Goal: Transaction & Acquisition: Purchase product/service

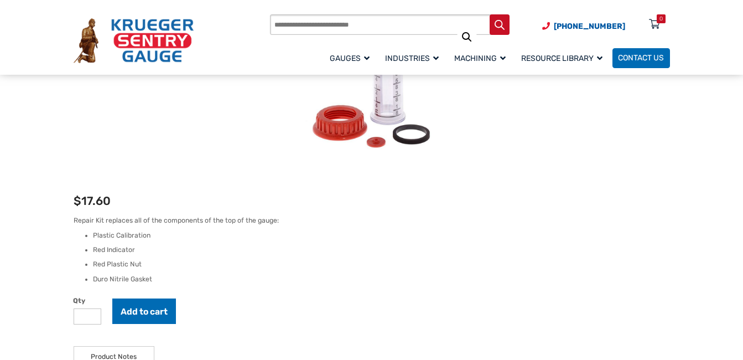
scroll to position [111, 0]
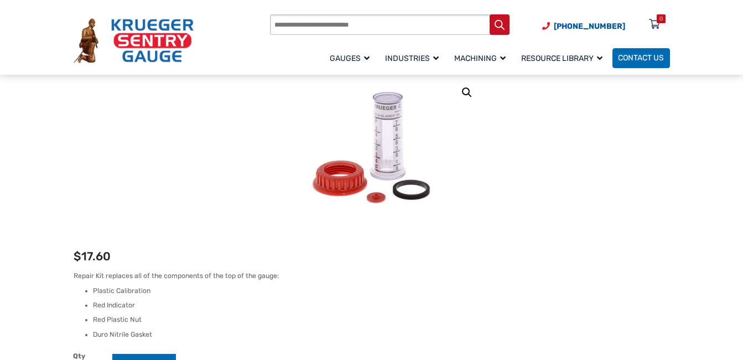
click at [429, 277] on p "Repair Kit replaces all of the components of the top of the gauge:" at bounding box center [372, 276] width 597 height 10
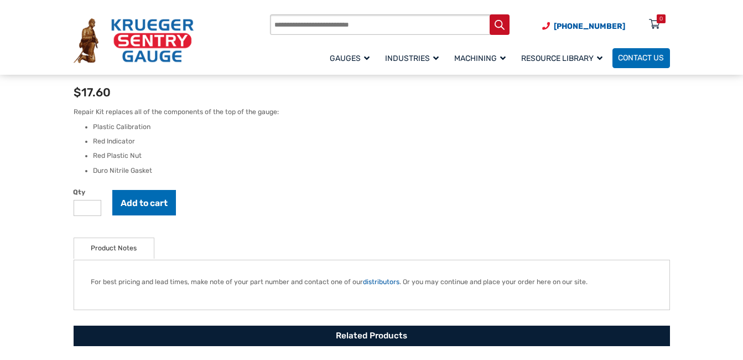
scroll to position [277, 0]
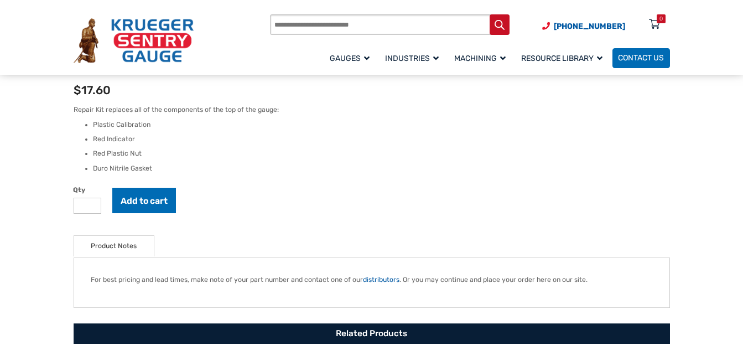
click at [85, 199] on input "*" at bounding box center [88, 206] width 28 height 16
click at [92, 201] on input "*" at bounding box center [88, 206] width 28 height 16
type input "*"
click at [92, 201] on input "*" at bounding box center [88, 206] width 28 height 16
click at [123, 197] on button "Add to cart" at bounding box center [144, 200] width 64 height 25
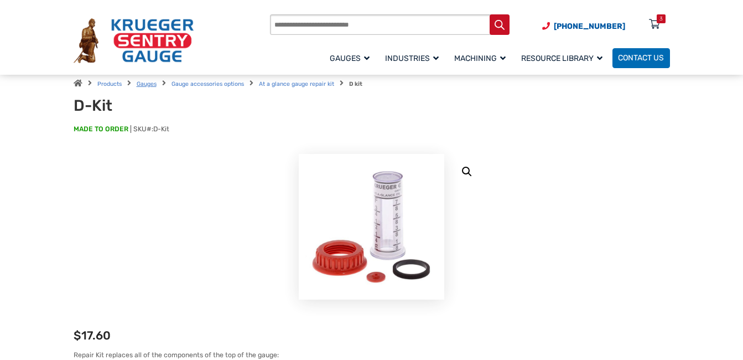
scroll to position [0, 0]
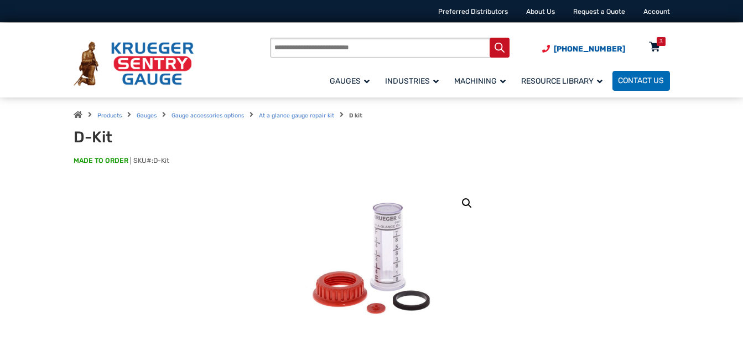
click at [658, 45] on div "3" at bounding box center [661, 41] width 9 height 9
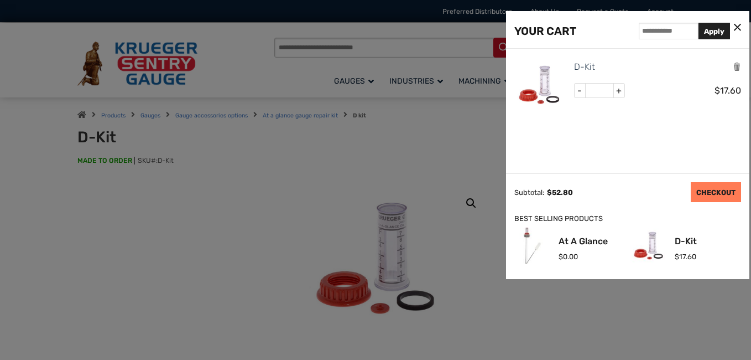
click at [707, 195] on link "CHECKOUT" at bounding box center [716, 192] width 50 height 20
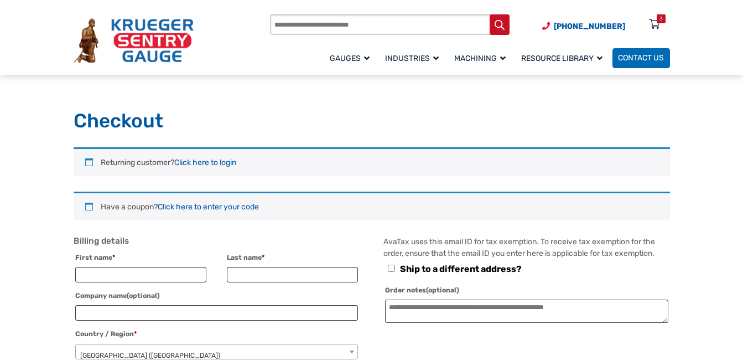
select select "**"
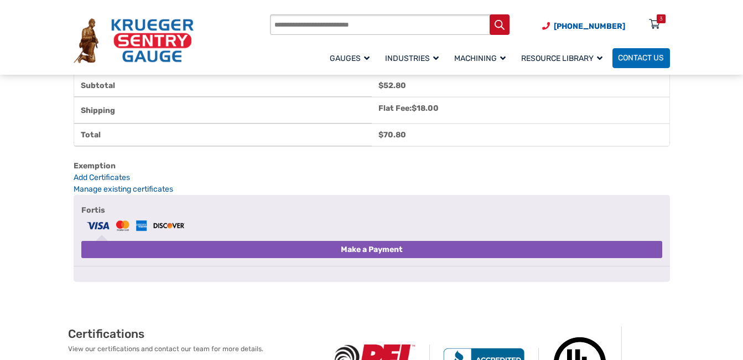
scroll to position [664, 0]
